Goal: Check status: Check status

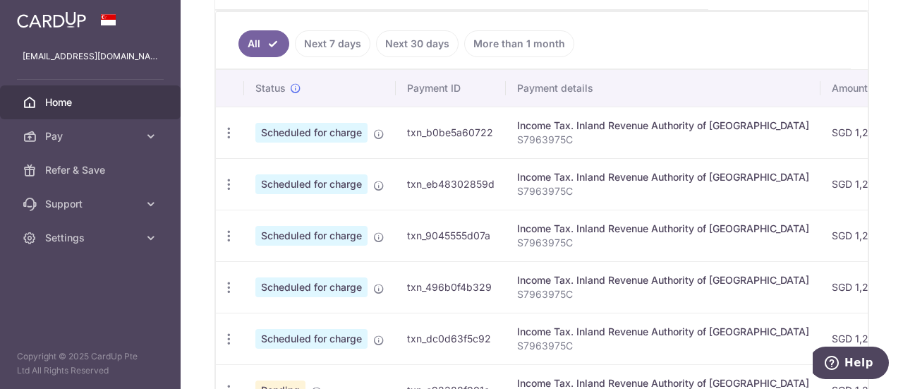
scroll to position [282, 0]
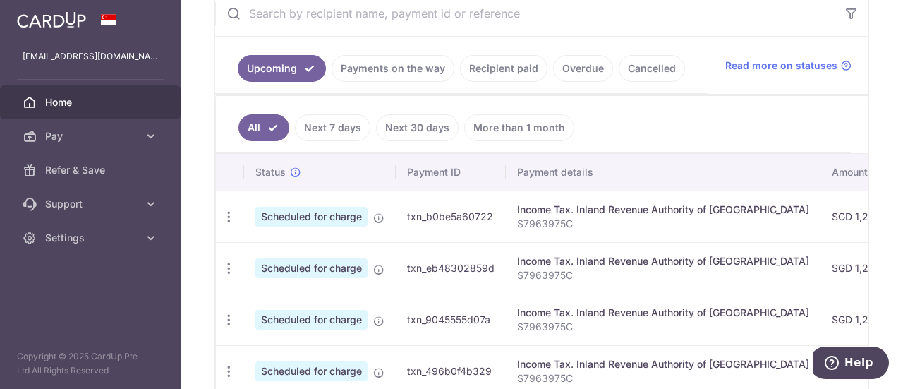
click at [390, 123] on link "Next 30 days" at bounding box center [417, 127] width 83 height 27
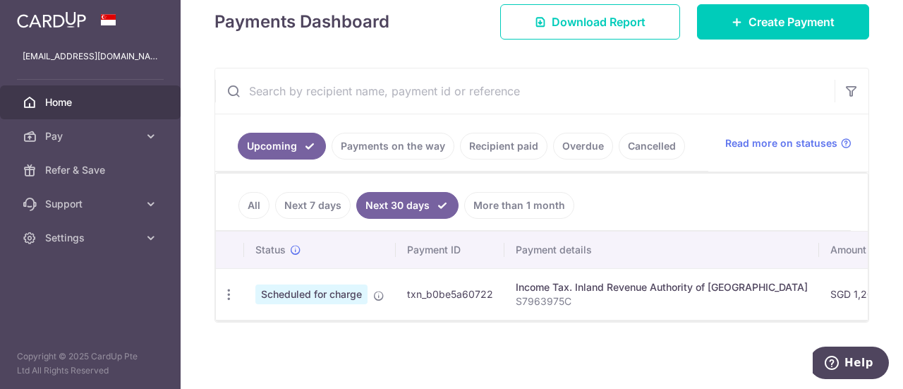
click at [258, 202] on link "All" at bounding box center [253, 205] width 31 height 27
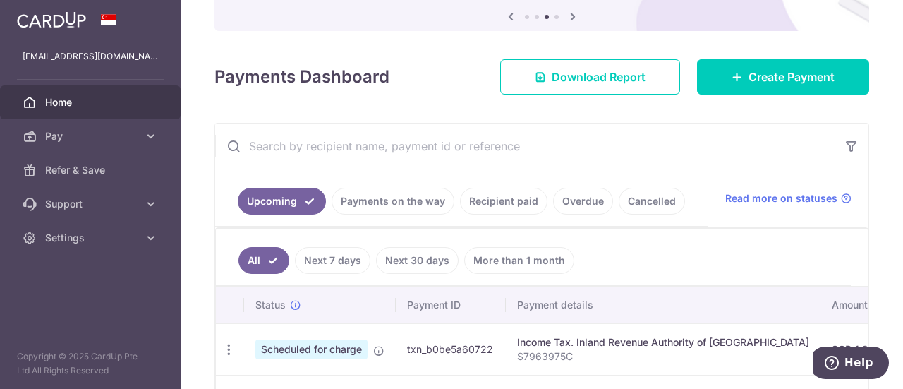
scroll to position [282, 0]
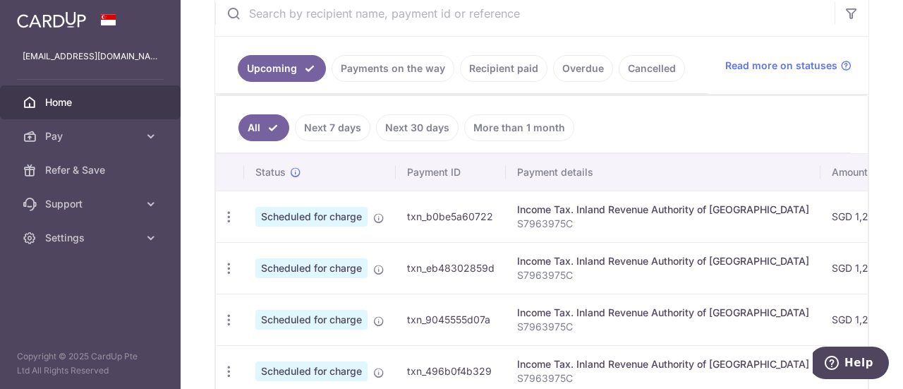
click at [485, 70] on link "Recipient paid" at bounding box center [503, 68] width 87 height 27
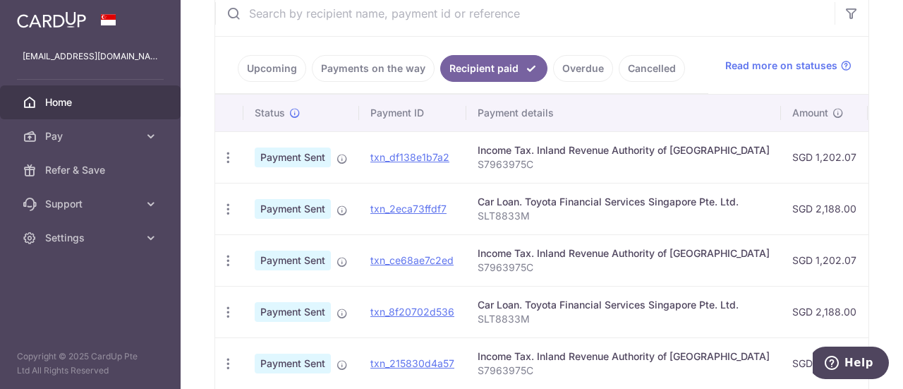
drag, startPoint x: 580, startPoint y: 210, endPoint x: 596, endPoint y: 210, distance: 15.5
click at [596, 210] on p "SLT8833M" at bounding box center [624, 216] width 292 height 14
click at [593, 210] on p "SLT8833M" at bounding box center [624, 216] width 292 height 14
drag, startPoint x: 598, startPoint y: 212, endPoint x: 622, endPoint y: 212, distance: 23.3
click at [622, 212] on p "SLT8833M" at bounding box center [624, 216] width 292 height 14
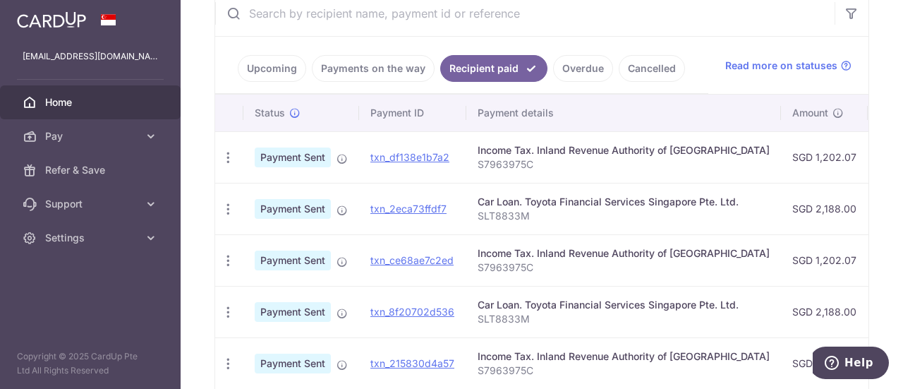
click at [553, 212] on p "SLT8833M" at bounding box center [624, 216] width 292 height 14
click at [290, 207] on span "Payment Sent" at bounding box center [293, 209] width 76 height 20
click at [226, 209] on icon "button" at bounding box center [228, 209] width 15 height 15
click at [602, 214] on p "SLT8833M" at bounding box center [624, 216] width 292 height 14
click at [433, 224] on td "txn_2eca73ffdf7" at bounding box center [412, 209] width 107 height 52
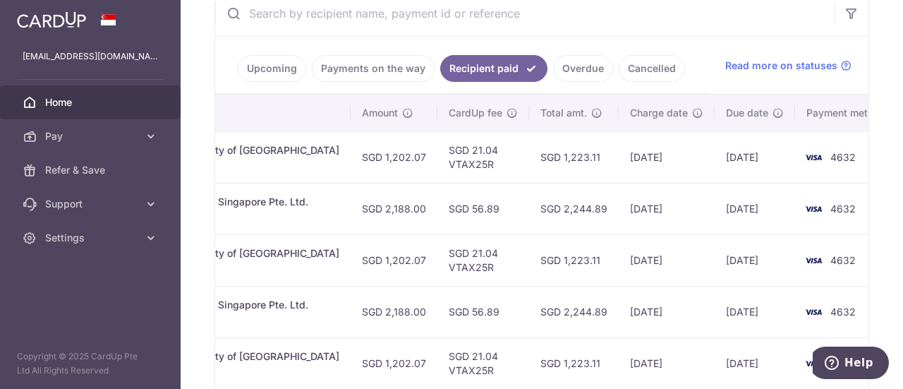
click at [731, 273] on td "[DATE]" at bounding box center [755, 260] width 80 height 52
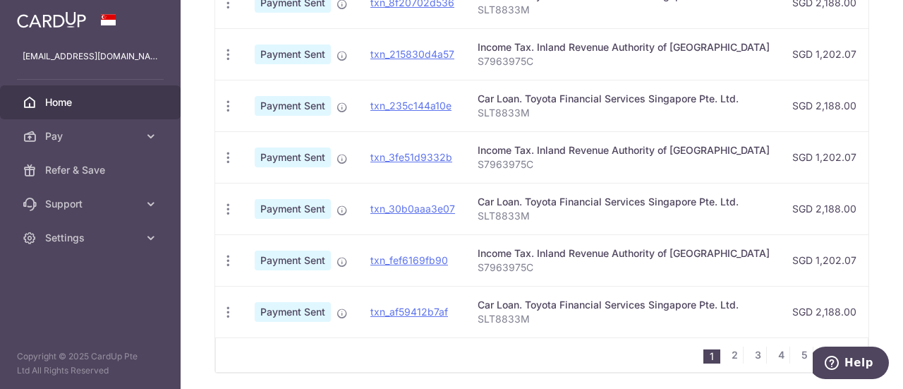
scroll to position [621, 0]
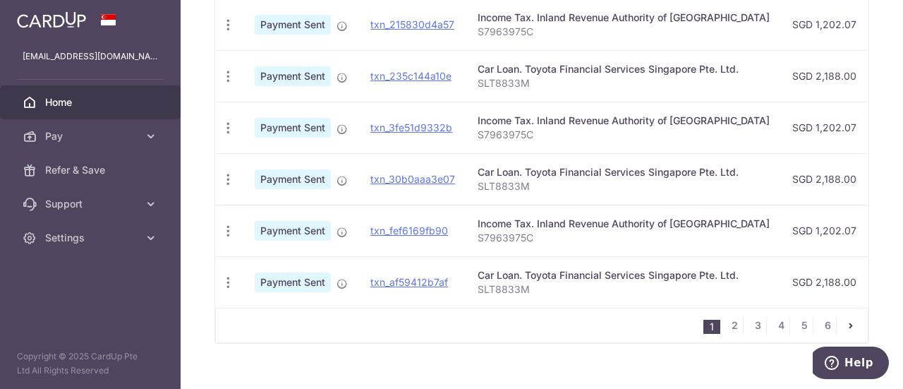
click at [61, 104] on span "Home" at bounding box center [91, 102] width 93 height 14
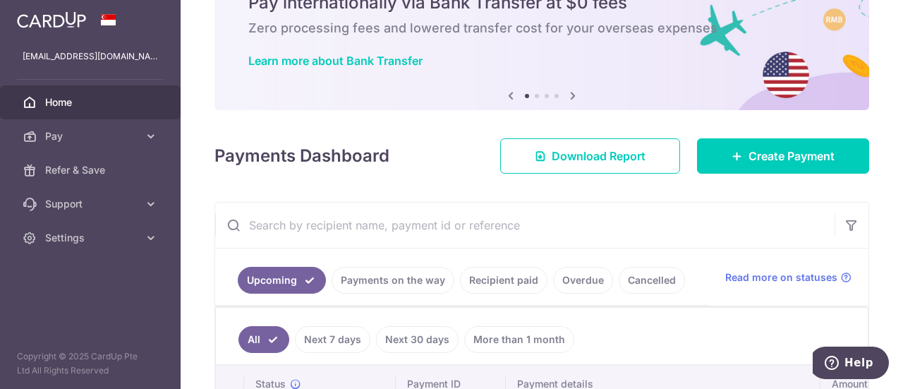
scroll to position [71, 0]
